Goal: Transaction & Acquisition: Purchase product/service

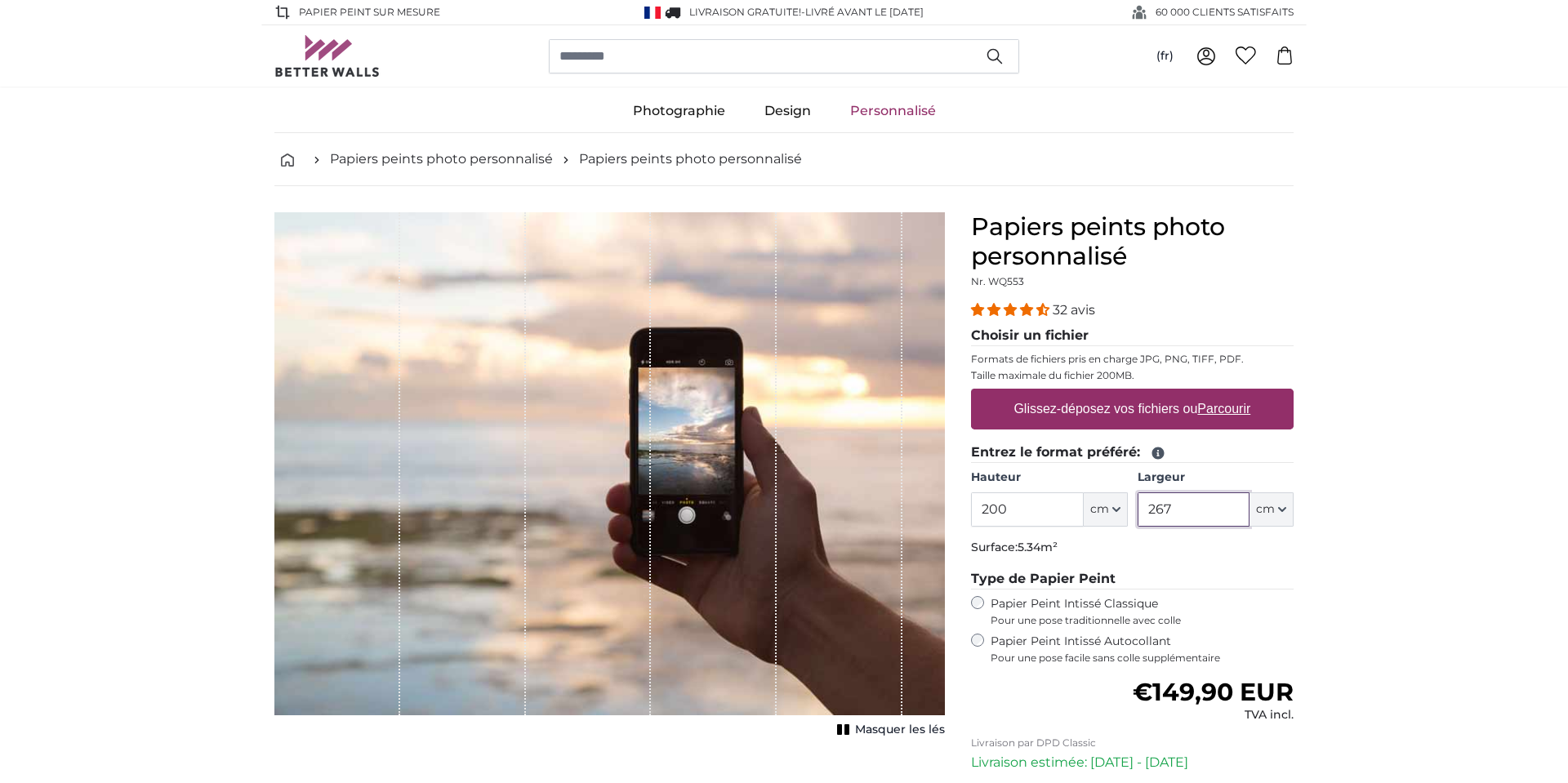
click at [1193, 507] on input "267" at bounding box center [1194, 509] width 112 height 34
type input "2"
type input "200"
click at [1018, 510] on input "200" at bounding box center [1027, 509] width 112 height 34
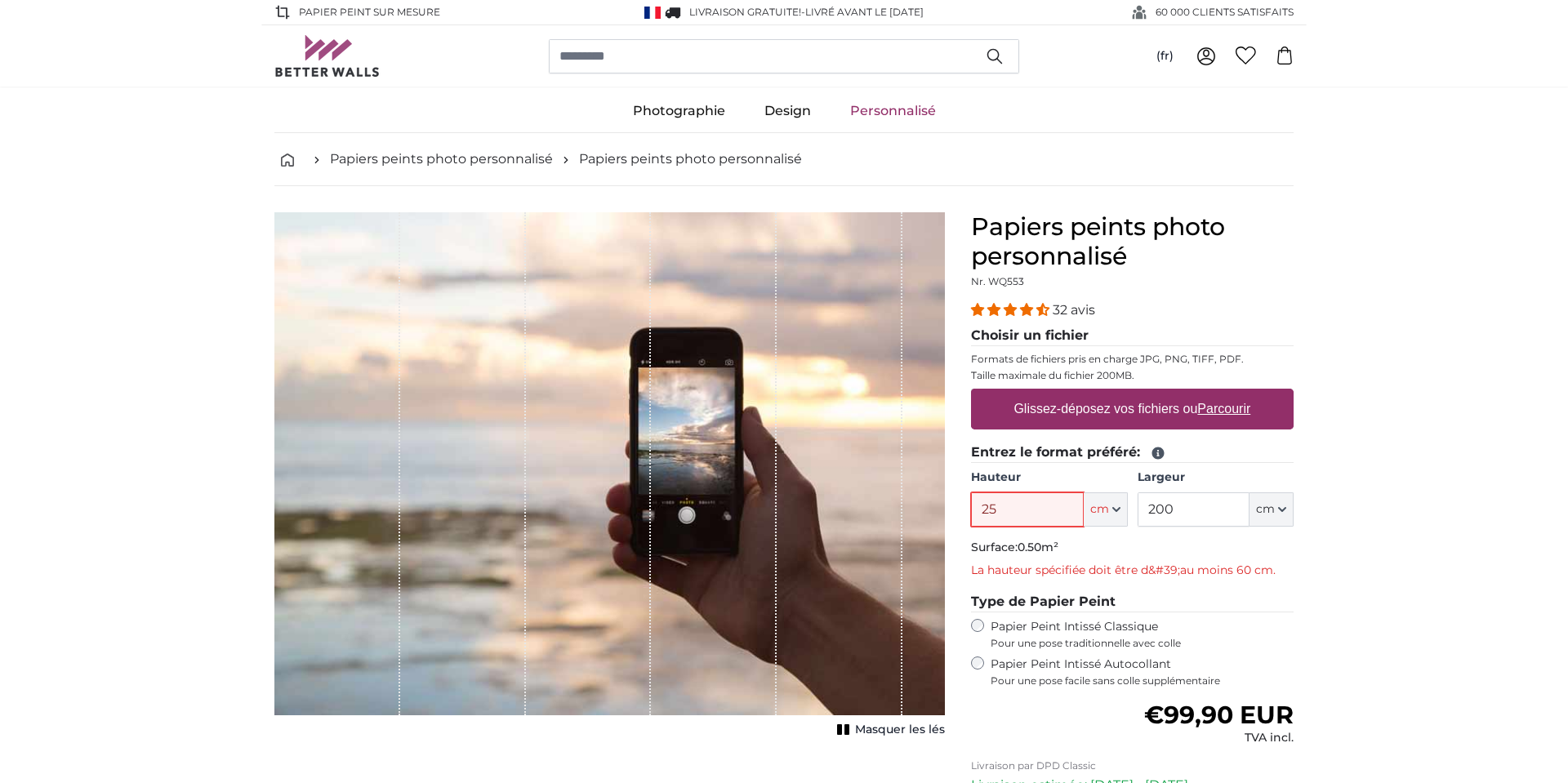
type input "250"
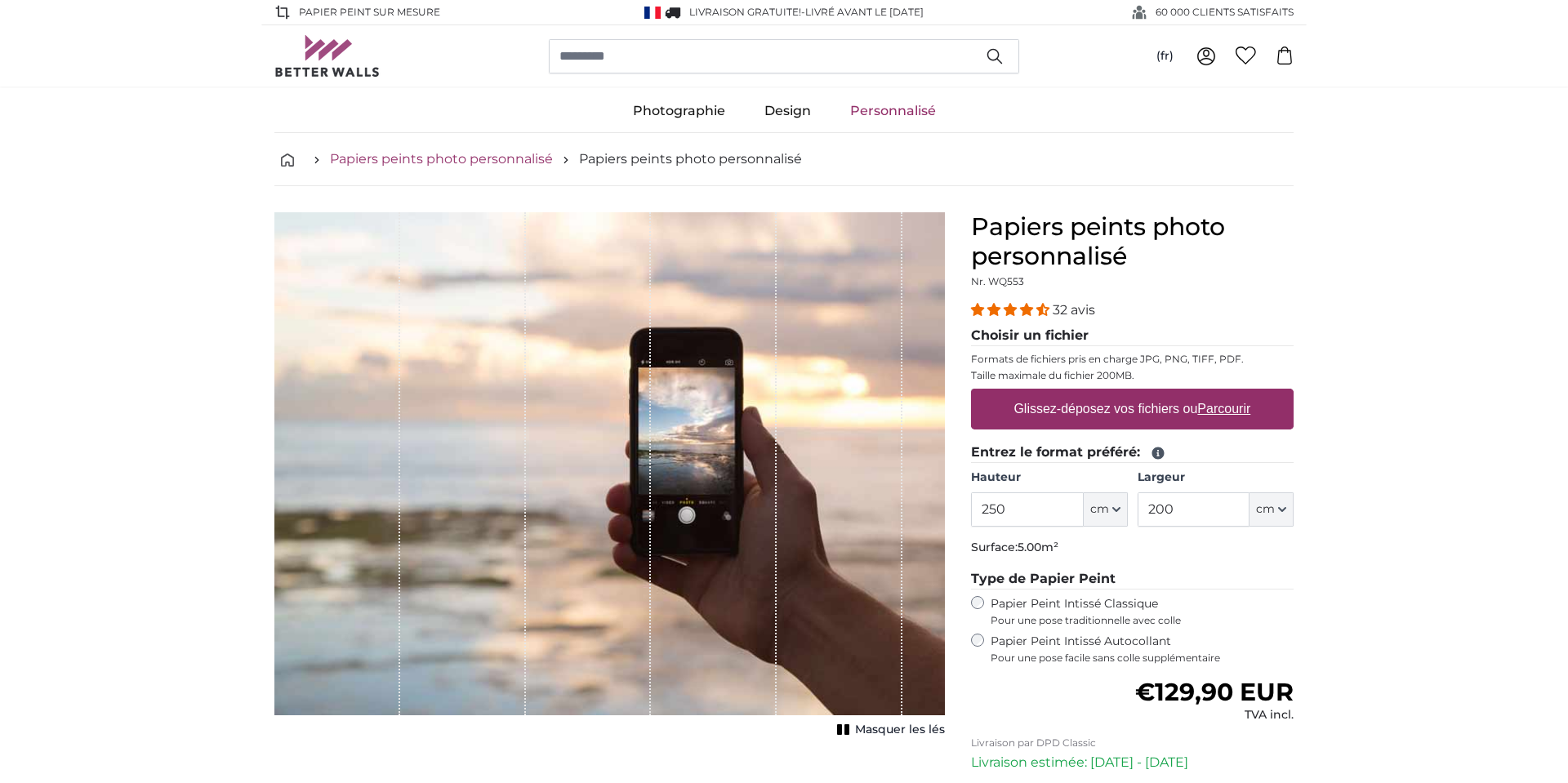
click at [470, 160] on link "Papiers peints photo personnalisé" at bounding box center [441, 159] width 222 height 20
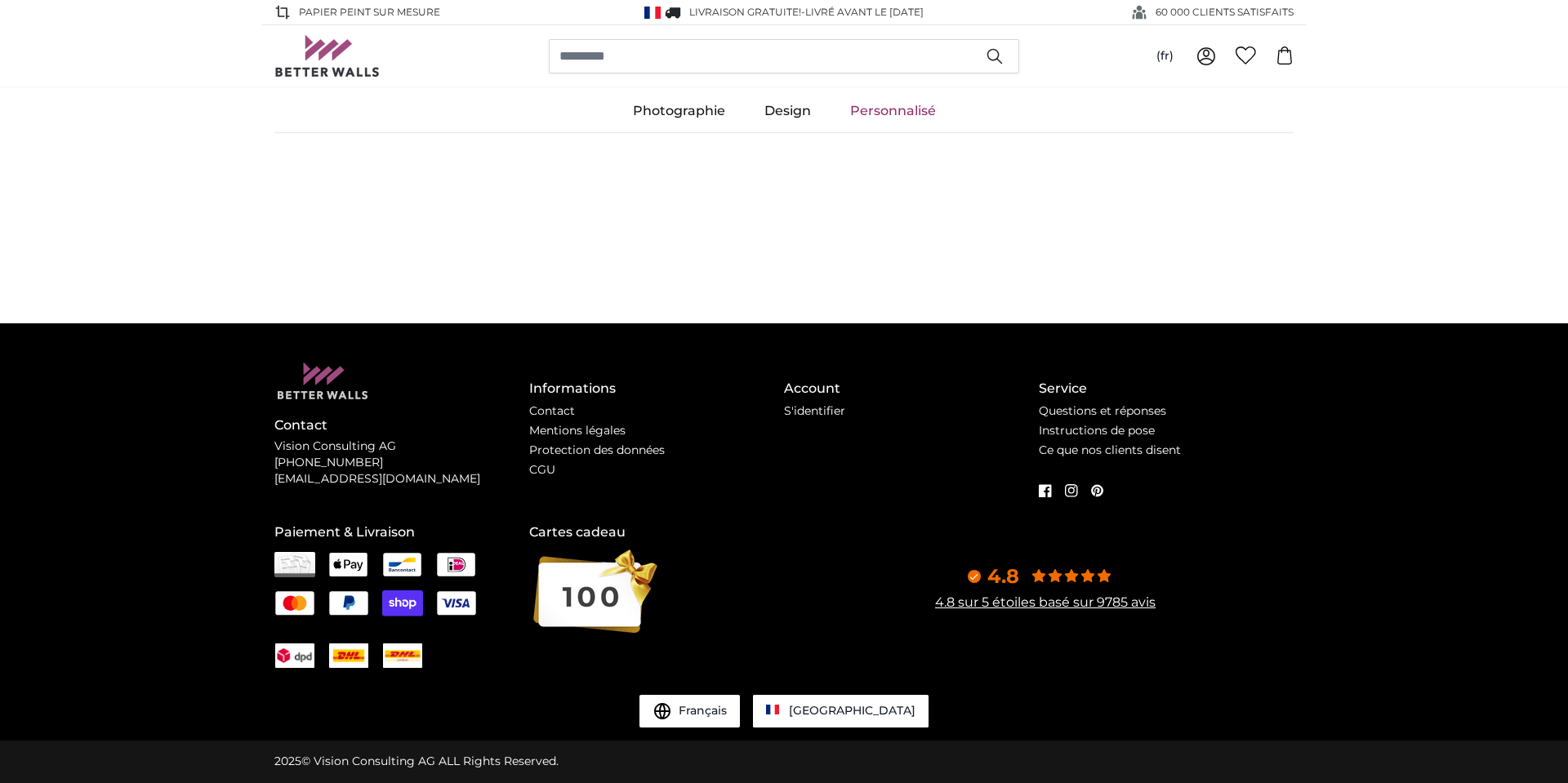
click at [470, 160] on main "Papiers peints photo personnalisé Papiers peints photo personnalisé Papiers pei…" at bounding box center [784, 228] width 1568 height 190
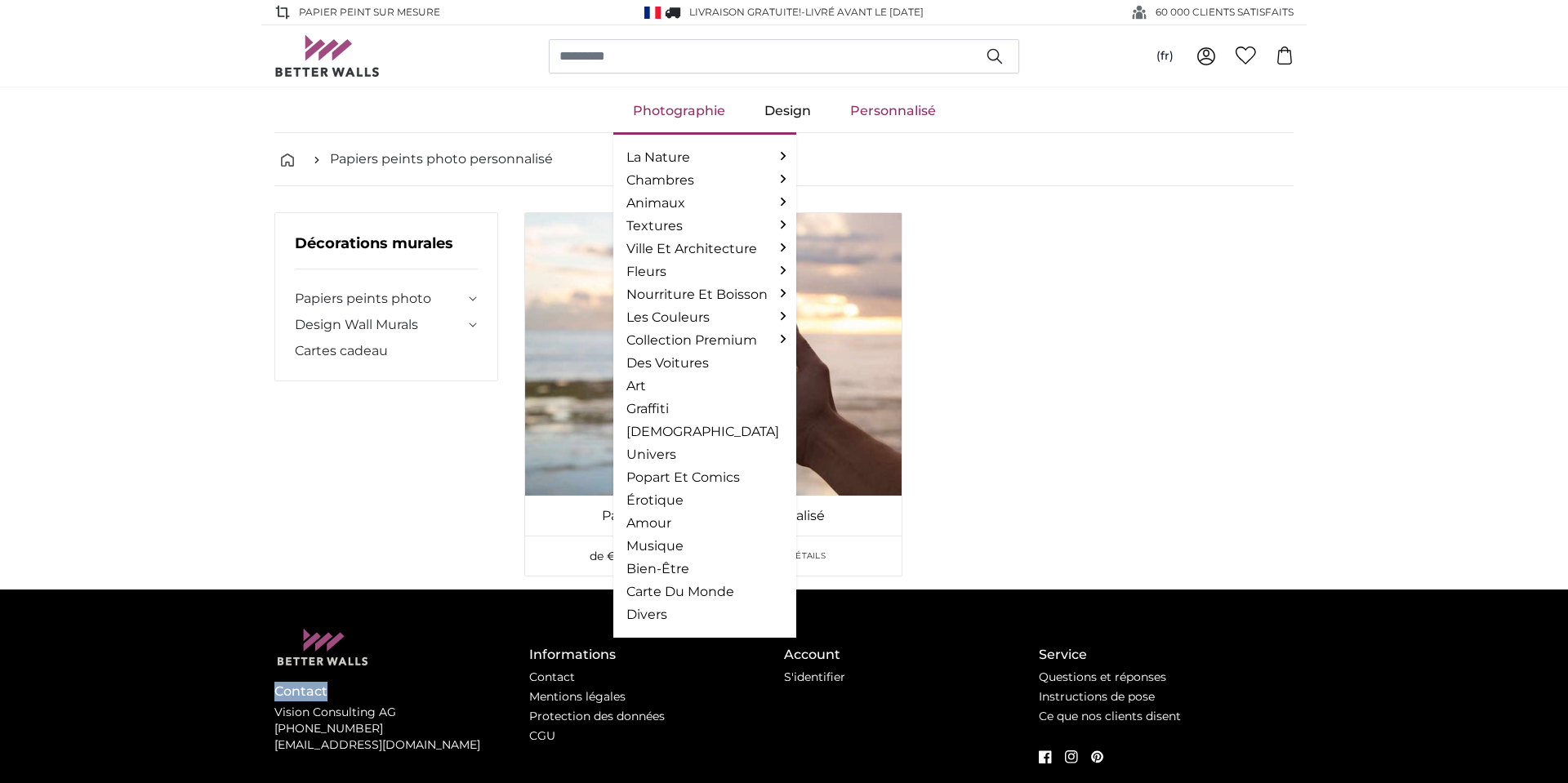
click at [676, 113] on link "Photographie" at bounding box center [679, 111] width 131 height 42
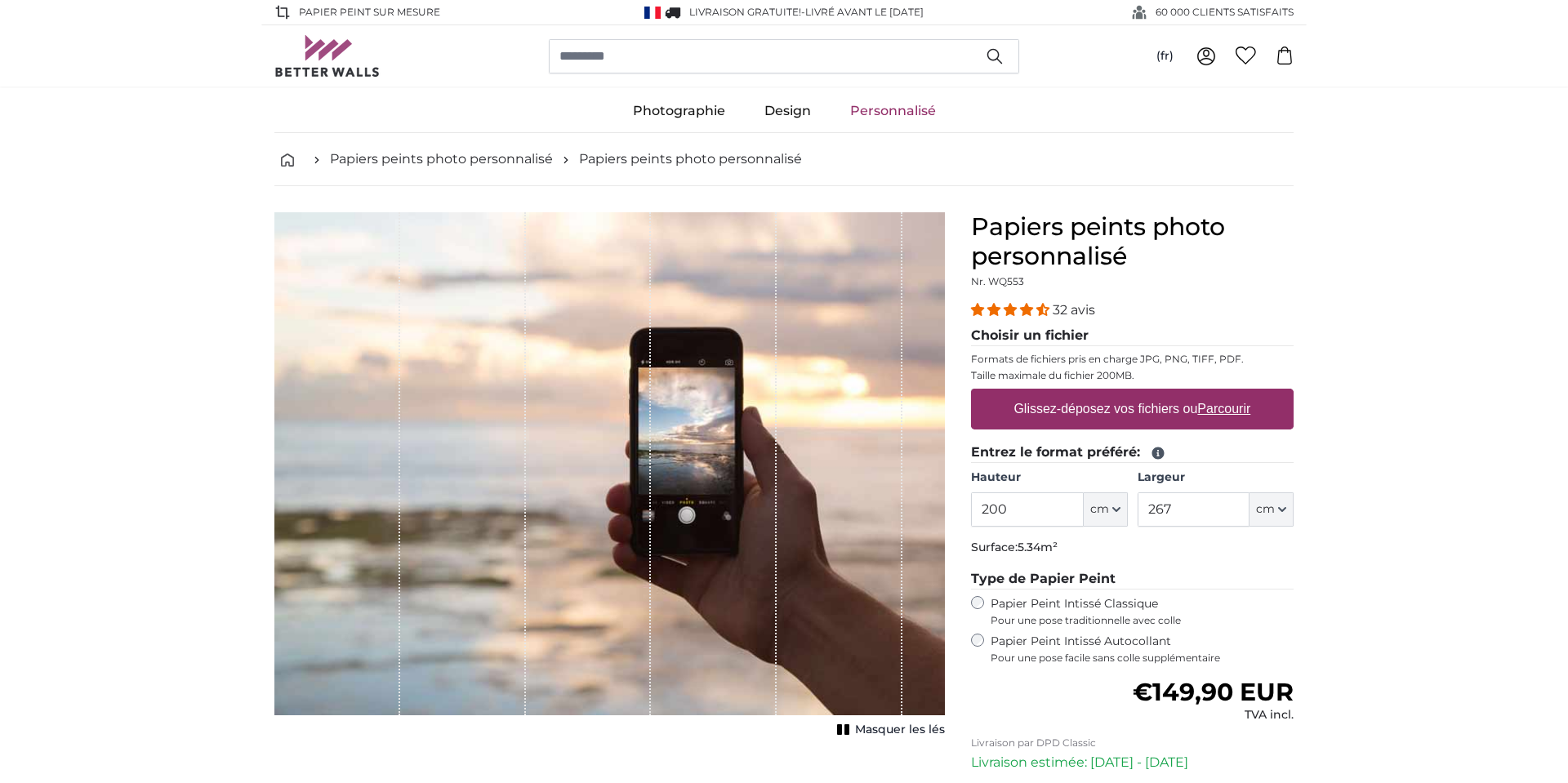
click at [600, 409] on div "1 of 1" at bounding box center [589, 464] width 125 height 503
